Goal: Task Accomplishment & Management: Complete application form

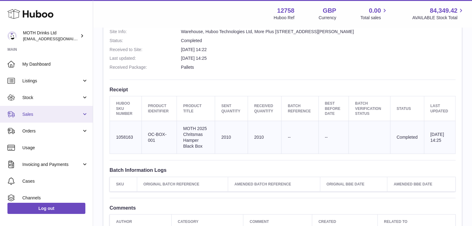
click at [46, 115] on span "Sales" at bounding box center [51, 115] width 59 height 6
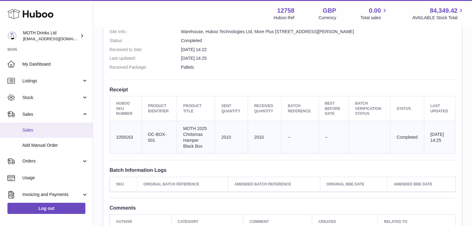
click at [42, 129] on span "Sales" at bounding box center [55, 130] width 66 height 6
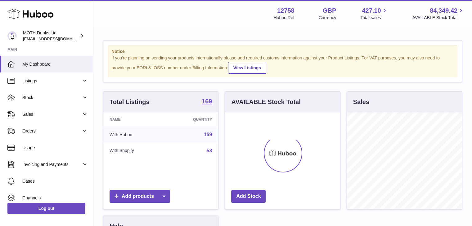
scroll to position [97, 115]
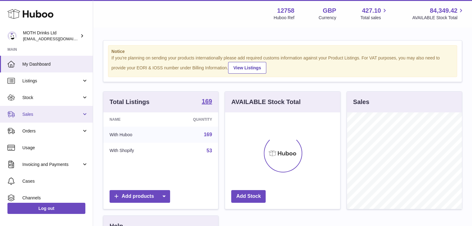
click at [53, 109] on link "Sales" at bounding box center [46, 114] width 93 height 17
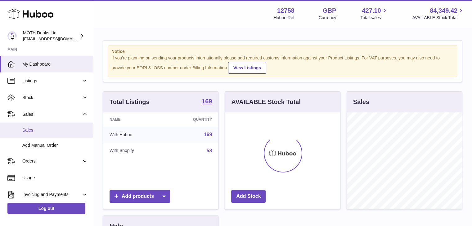
click at [47, 127] on link "Sales" at bounding box center [46, 130] width 93 height 15
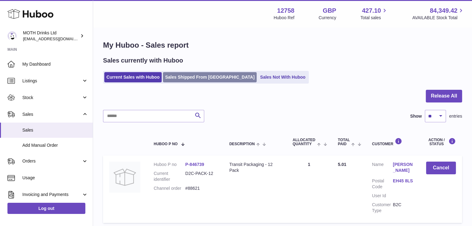
click at [182, 82] on link "Sales Shipped From [GEOGRAPHIC_DATA]" at bounding box center [210, 77] width 94 height 10
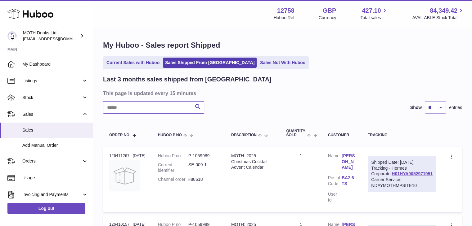
click at [157, 107] on input "text" at bounding box center [153, 107] width 101 height 12
type input "*******"
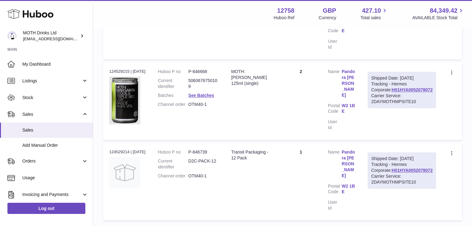
scroll to position [758, 0]
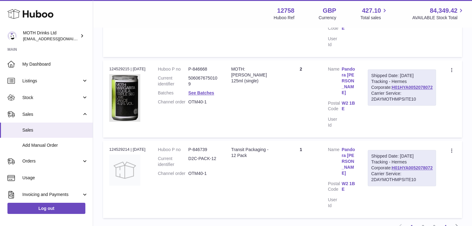
click at [448, 221] on link "4" at bounding box center [444, 226] width 11 height 11
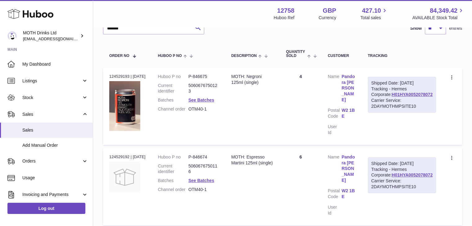
scroll to position [79, 0]
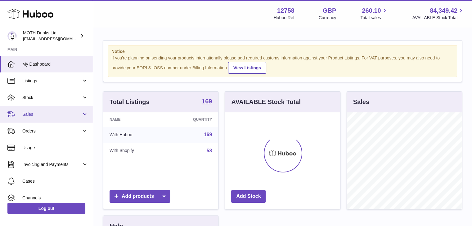
scroll to position [97, 115]
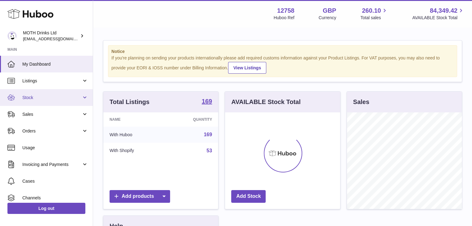
click at [56, 95] on span "Stock" at bounding box center [51, 98] width 59 height 6
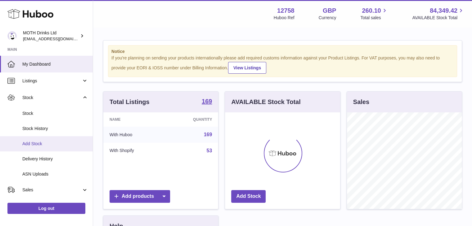
scroll to position [15, 0]
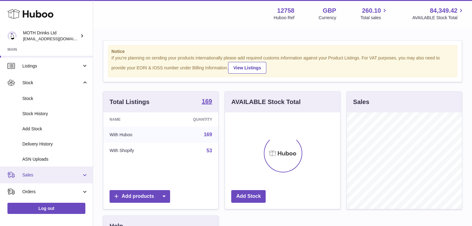
click at [32, 175] on span "Sales" at bounding box center [51, 175] width 59 height 6
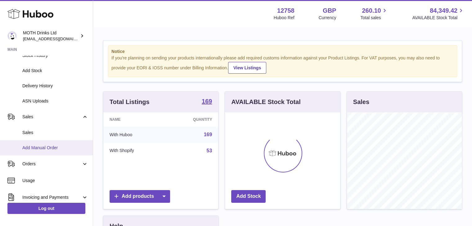
click at [34, 152] on link "Add Manual Order" at bounding box center [46, 147] width 93 height 15
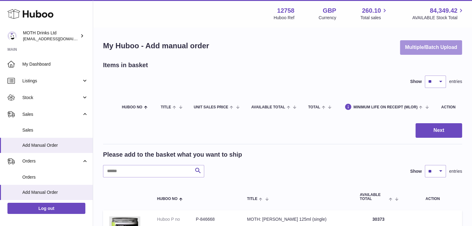
click at [413, 51] on button "Multiple/Batch Upload" at bounding box center [431, 47] width 62 height 15
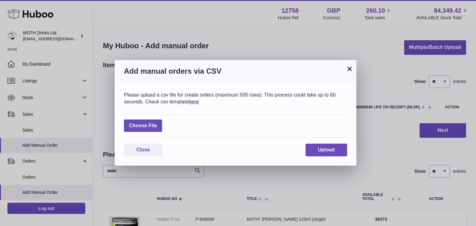
click at [151, 135] on div "Choose File" at bounding box center [235, 126] width 223 height 23
click at [151, 130] on label at bounding box center [143, 126] width 38 height 13
click at [157, 123] on input "file" at bounding box center [157, 123] width 0 height 0
type input "**********"
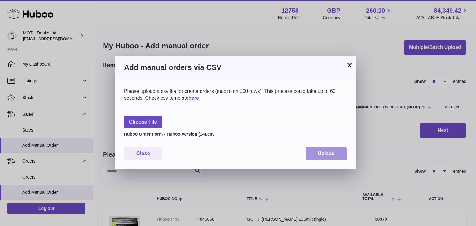
click at [321, 158] on button "Upload" at bounding box center [327, 154] width 42 height 13
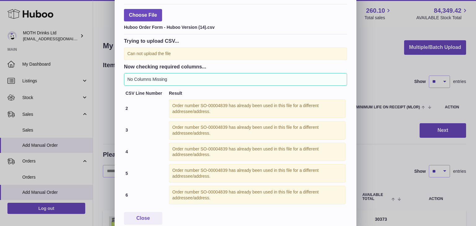
scroll to position [55, 0]
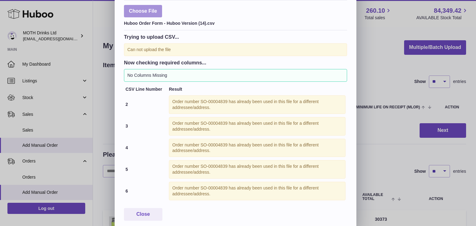
click at [149, 11] on label at bounding box center [143, 11] width 38 height 13
click at [157, 63] on input "file" at bounding box center [157, 63] width 0 height 0
type input "**********"
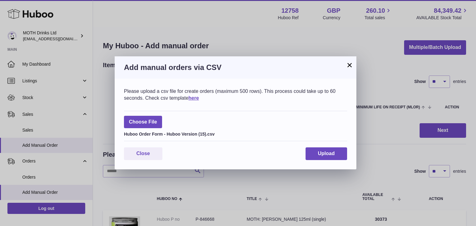
click at [315, 147] on div "Please upload a csv file for create orders (maximum 500 rows). This process cou…" at bounding box center [236, 124] width 242 height 91
click at [313, 151] on button "Upload" at bounding box center [327, 154] width 42 height 13
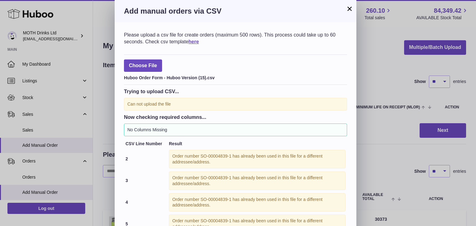
scroll to position [58, 0]
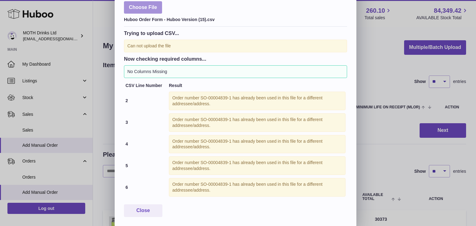
click at [155, 6] on label at bounding box center [143, 7] width 38 height 13
click at [157, 63] on input "file" at bounding box center [157, 63] width 0 height 0
type input "**********"
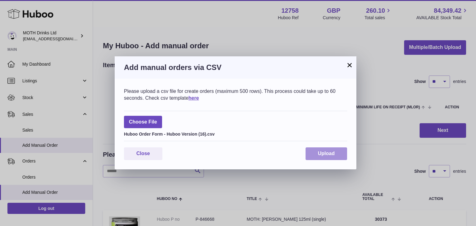
click at [320, 154] on span "Upload" at bounding box center [326, 153] width 17 height 5
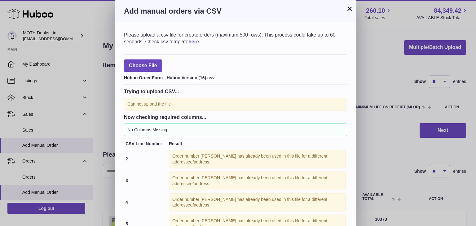
click at [344, 6] on h3 "Add manual orders via CSV" at bounding box center [235, 11] width 223 height 10
click at [348, 7] on button "×" at bounding box center [349, 8] width 7 height 7
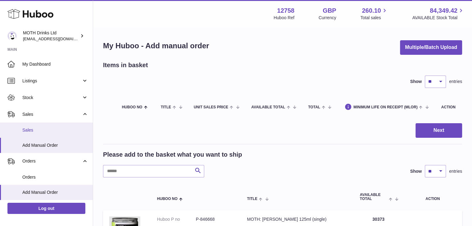
click at [37, 129] on span "Sales" at bounding box center [55, 130] width 66 height 6
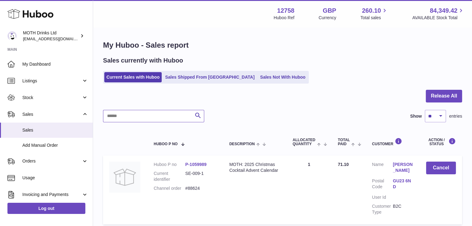
click at [133, 122] on input "text" at bounding box center [153, 116] width 101 height 12
paste input "**********"
type input "**********"
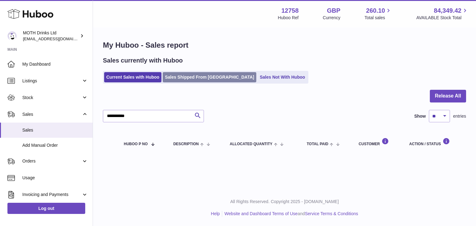
click at [173, 77] on link "Sales Shipped From [GEOGRAPHIC_DATA]" at bounding box center [210, 77] width 94 height 10
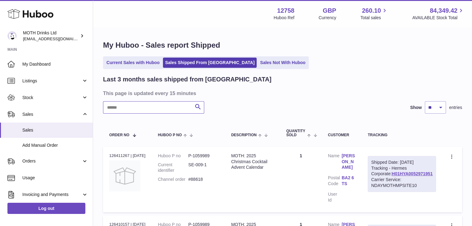
click at [136, 111] on input "text" at bounding box center [153, 107] width 101 height 12
paste input "**********"
type input "**********"
